Goal: Task Accomplishment & Management: Use online tool/utility

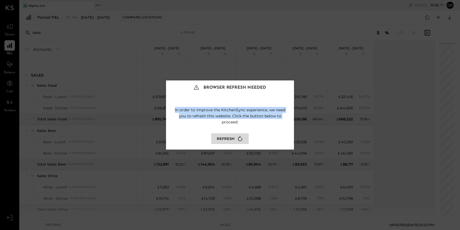
click at [226, 139] on button "Refresh" at bounding box center [229, 138] width 37 height 11
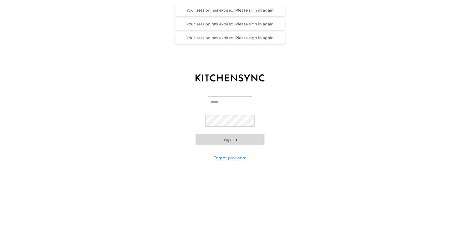
click at [225, 99] on input "Email" at bounding box center [230, 102] width 45 height 12
type input "**********"
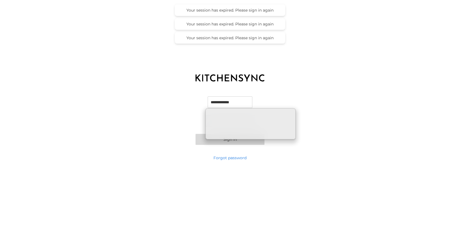
type input "**********"
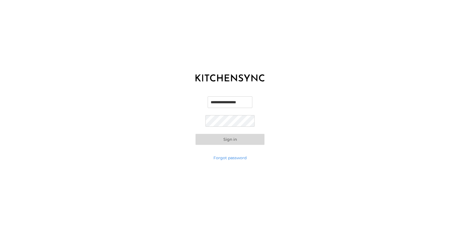
click at [236, 140] on button "Sign in" at bounding box center [229, 139] width 69 height 11
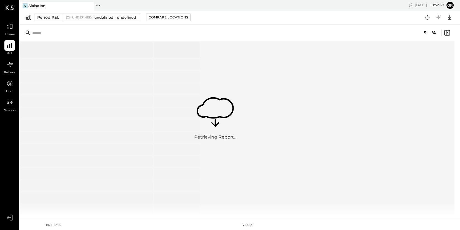
click at [10, 47] on icon at bounding box center [9, 45] width 7 height 7
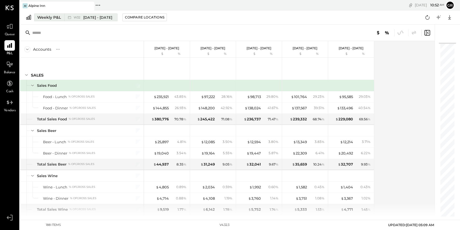
click at [55, 16] on div "Weekly P&L" at bounding box center [49, 18] width 24 height 6
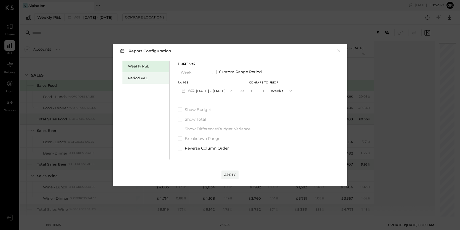
click at [153, 77] on div "Period P&L" at bounding box center [147, 78] width 39 height 5
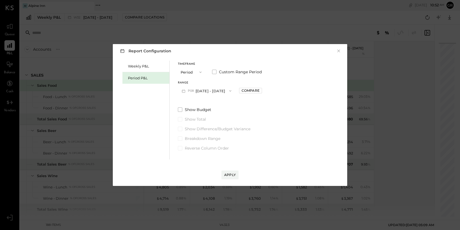
click at [230, 90] on icon "button" at bounding box center [230, 91] width 4 height 4
click at [217, 102] on span "Jun 30 - Aug 3, 2025" at bounding box center [204, 103] width 26 height 5
click at [254, 93] on button "Compare" at bounding box center [250, 91] width 23 height 6
click at [263, 90] on icon "button" at bounding box center [262, 91] width 1 height 3
type input "*"
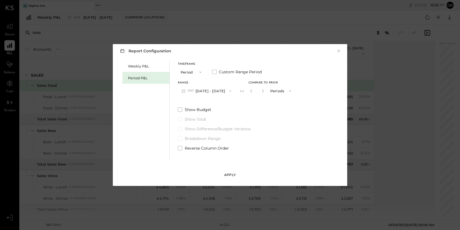
click at [230, 176] on div "Apply" at bounding box center [230, 175] width 12 height 5
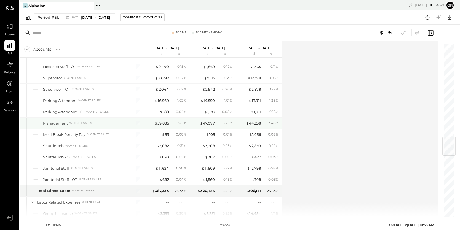
scroll to position [788, 0]
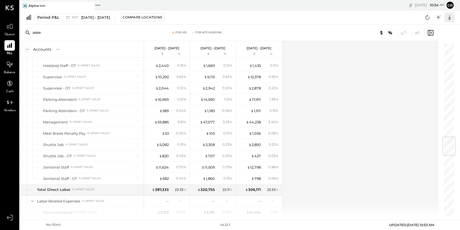
click at [448, 17] on icon at bounding box center [449, 17] width 7 height 7
click at [436, 47] on div "Excel" at bounding box center [432, 50] width 44 height 12
click at [450, 18] on icon at bounding box center [449, 17] width 7 height 7
click at [441, 37] on div "Google Sheets" at bounding box center [432, 38] width 44 height 12
